Goal: Book appointment/travel/reservation

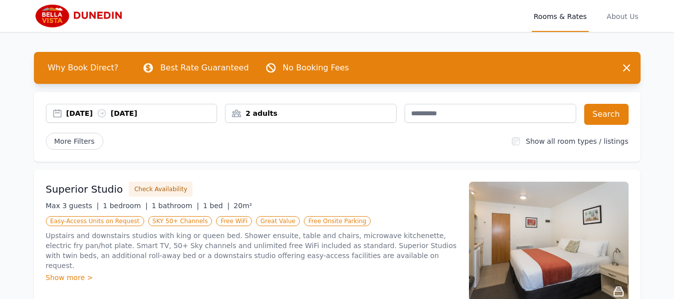
click at [388, 112] on div "2 adults" at bounding box center [311, 113] width 171 height 10
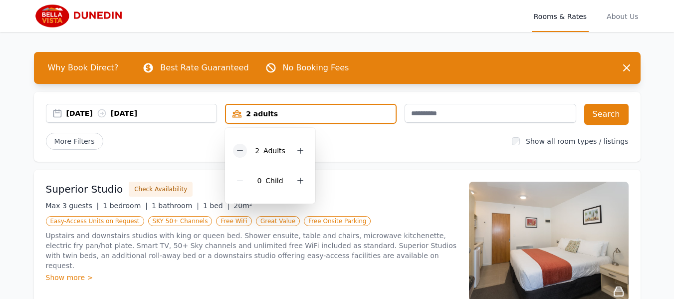
click at [244, 151] on icon at bounding box center [240, 151] width 8 height 8
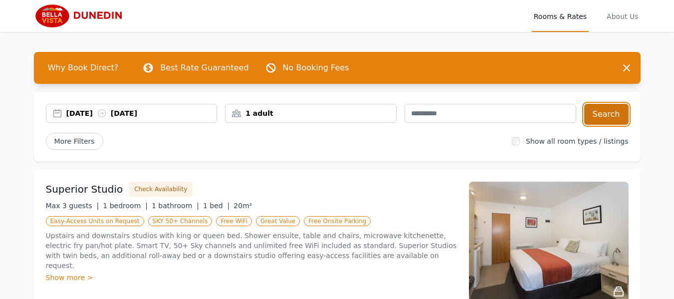
click at [592, 118] on button "Search" at bounding box center [607, 114] width 44 height 21
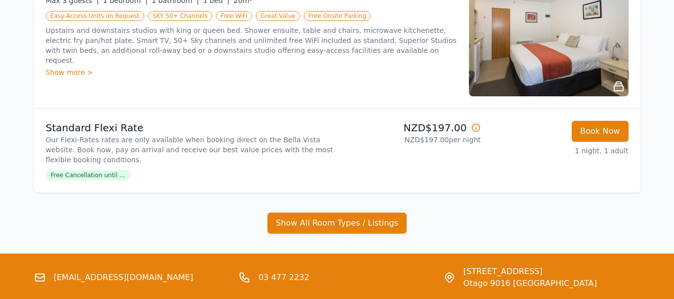
scroll to position [278, 0]
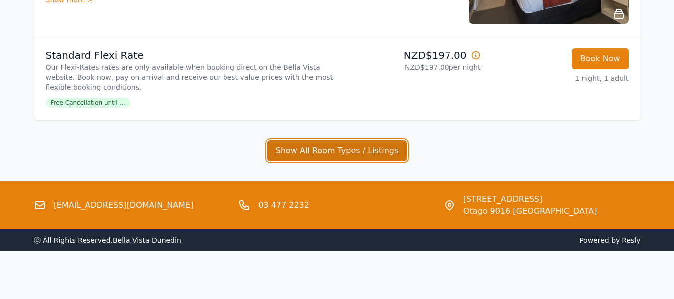
click at [348, 146] on button "Show All Room Types / Listings" at bounding box center [338, 150] width 140 height 21
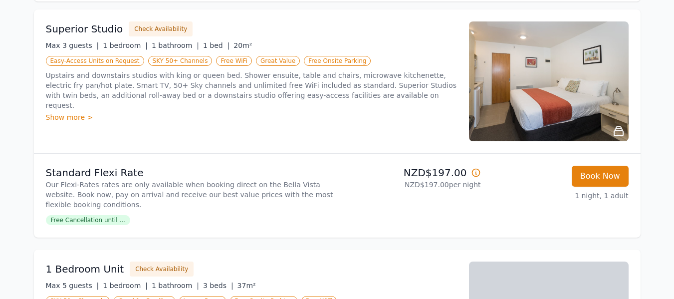
scroll to position [52, 0]
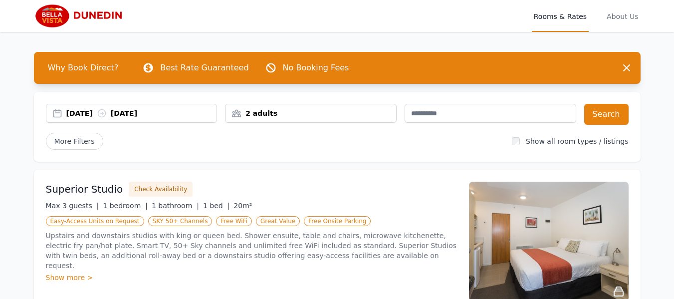
click at [368, 114] on div "2 adults" at bounding box center [311, 113] width 171 height 10
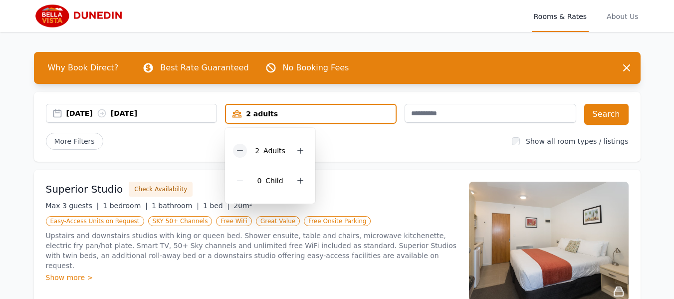
click at [241, 148] on icon at bounding box center [240, 151] width 8 height 8
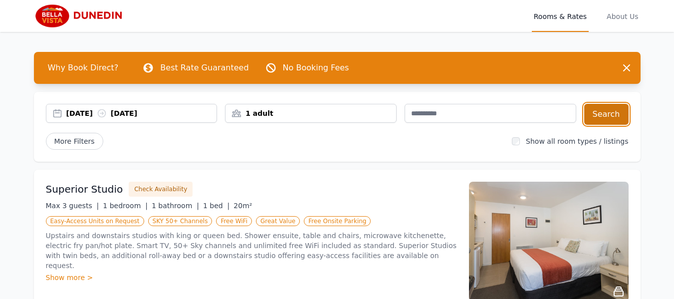
click at [603, 111] on button "Search" at bounding box center [607, 114] width 44 height 21
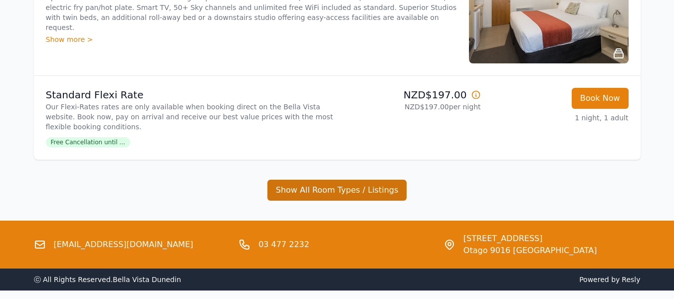
scroll to position [178, 0]
